Goal: Task Accomplishment & Management: Manage account settings

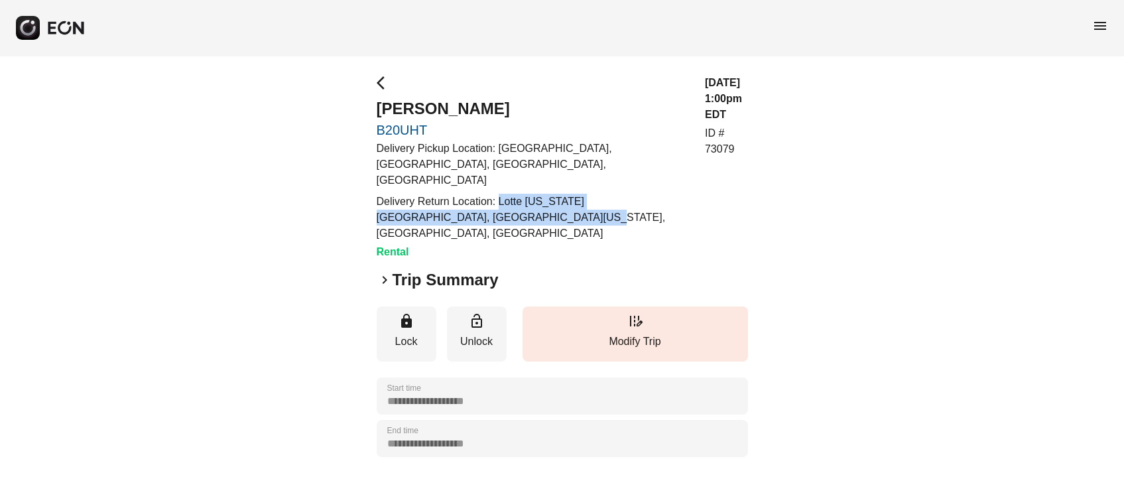
drag, startPoint x: 498, startPoint y: 180, endPoint x: 517, endPoint y: 202, distance: 28.7
click at [517, 202] on p "Delivery Return Location: Lotte [US_STATE][GEOGRAPHIC_DATA], [GEOGRAPHIC_DATA][…" at bounding box center [533, 218] width 312 height 48
copy p "Lotte [US_STATE][GEOGRAPHIC_DATA], [GEOGRAPHIC_DATA][US_STATE], [GEOGRAPHIC_DAT…"
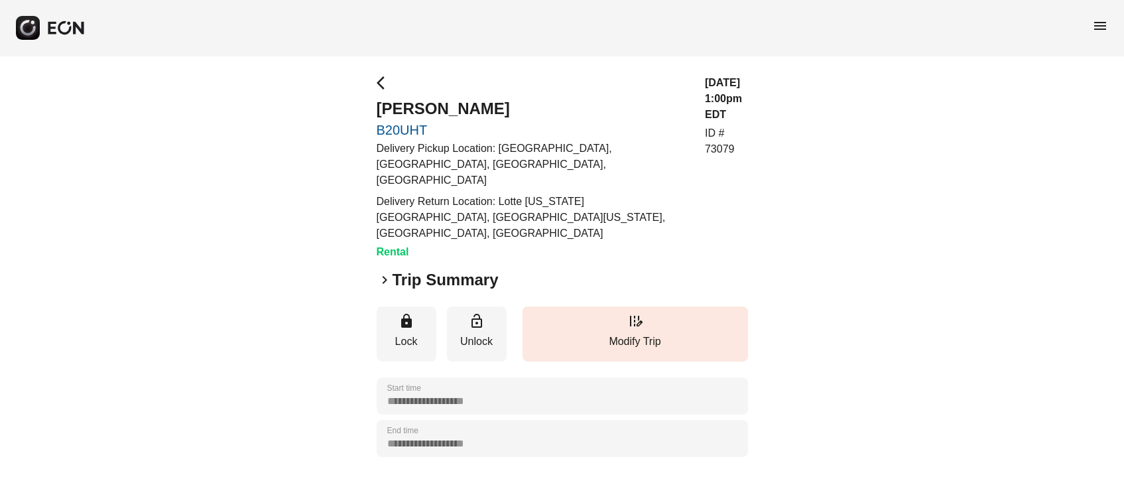
click at [483, 121] on div "arrow_back_ios [PERSON_NAME] B20UHT Delivery Pickup Location: [GEOGRAPHIC_DATA]…" at bounding box center [533, 167] width 312 height 185
click at [726, 125] on p "ID # 73079" at bounding box center [726, 141] width 43 height 32
copy p "73079"
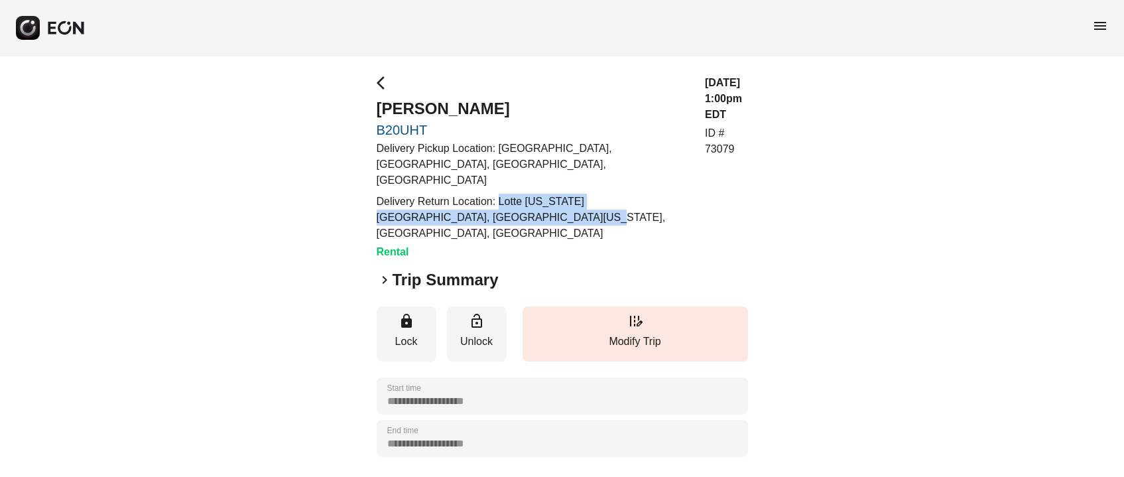
drag, startPoint x: 497, startPoint y: 184, endPoint x: 521, endPoint y: 205, distance: 32.4
click at [521, 205] on p "Delivery Return Location: Lotte [US_STATE][GEOGRAPHIC_DATA], [GEOGRAPHIC_DATA][…" at bounding box center [533, 218] width 312 height 48
copy p "Lotte [US_STATE][GEOGRAPHIC_DATA], [GEOGRAPHIC_DATA][US_STATE], [GEOGRAPHIC_DAT…"
